Goal: Find specific page/section

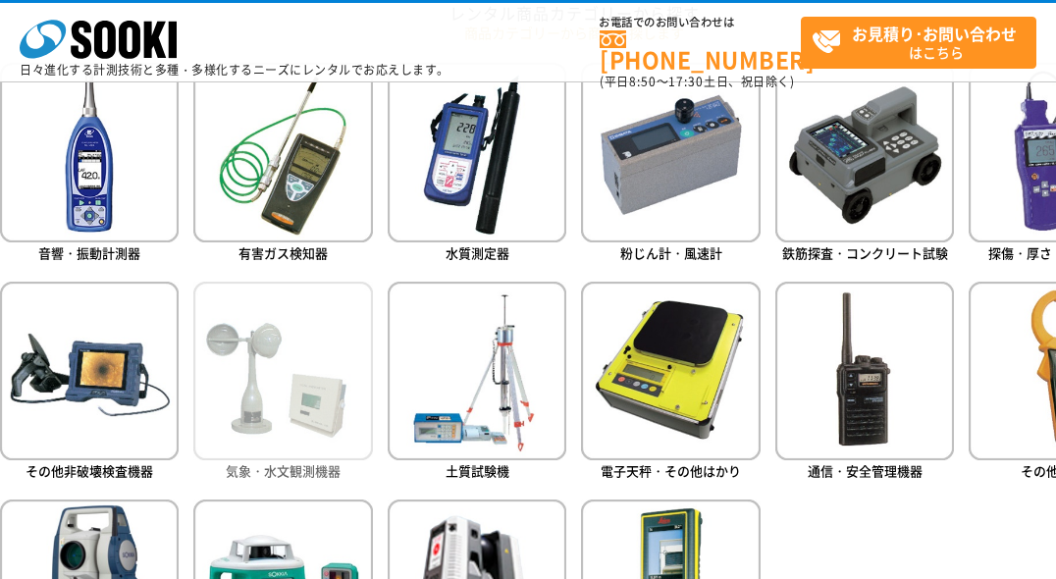
scroll to position [982, 0]
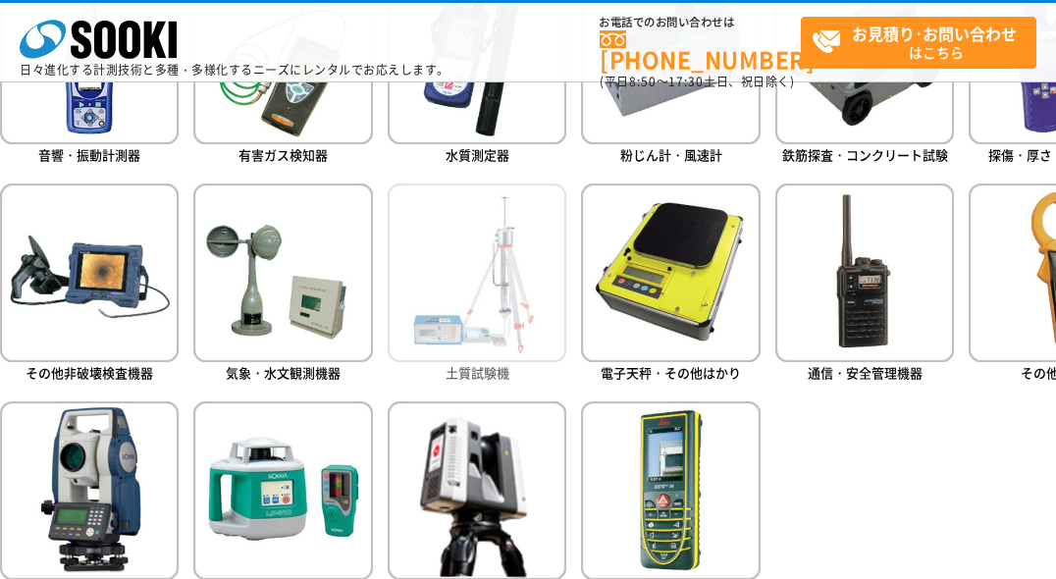
click at [498, 288] on img at bounding box center [477, 273] width 179 height 179
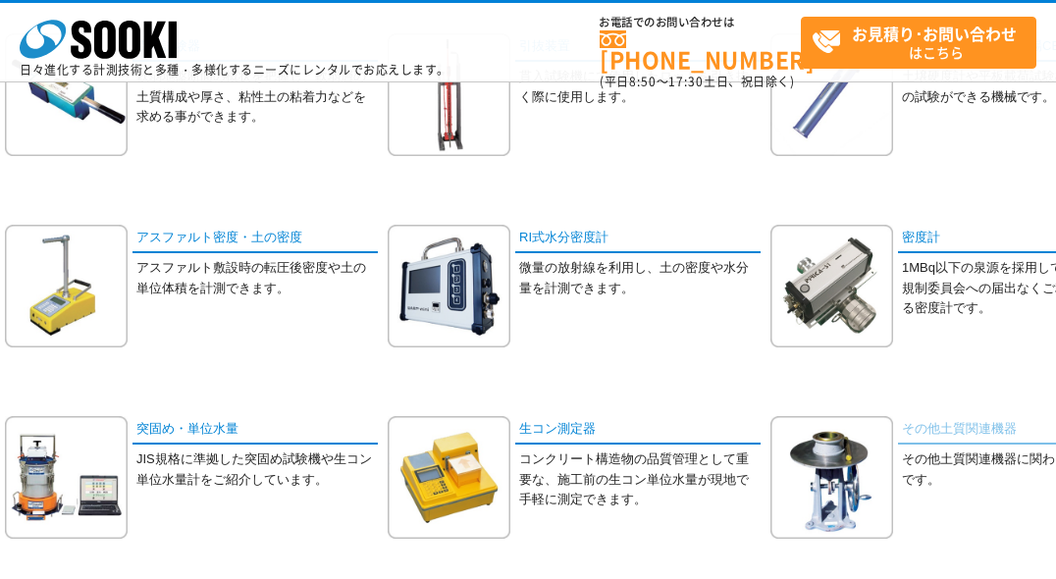
scroll to position [196, 0]
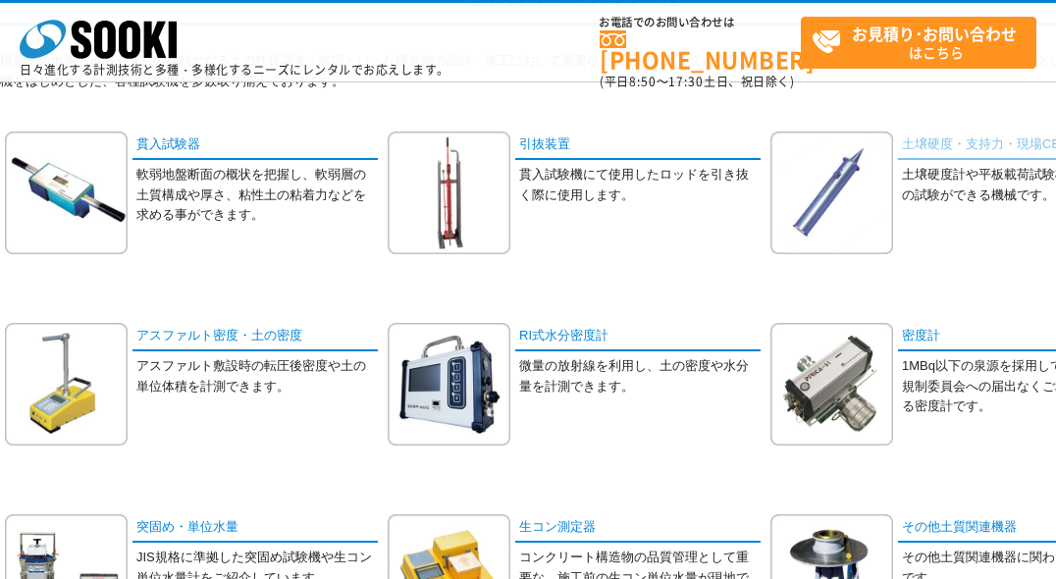
click at [977, 136] on link "土壌硬度・支持力・現場CBR値" at bounding box center [1020, 146] width 245 height 28
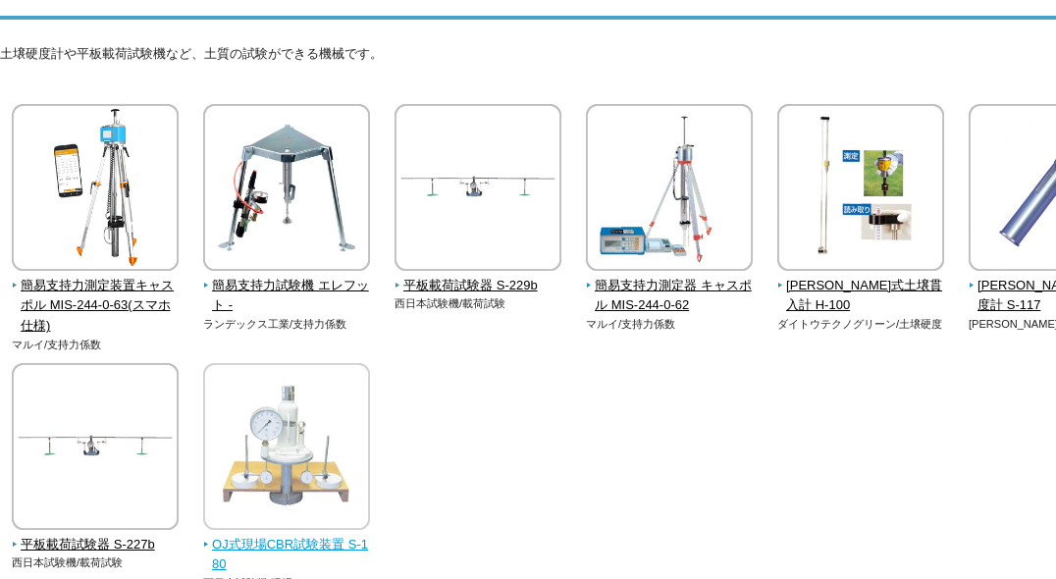
scroll to position [98, 0]
